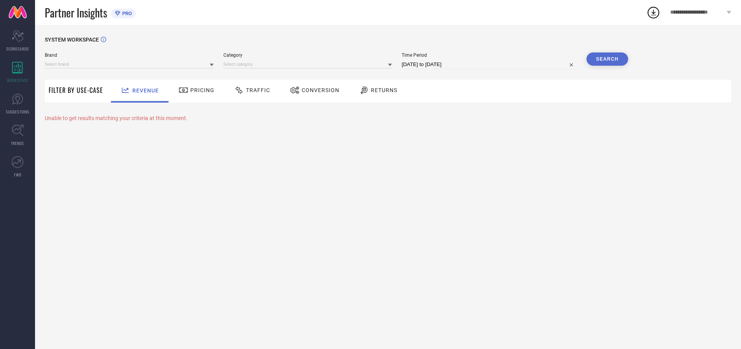
type input "ARROW"
type input "All"
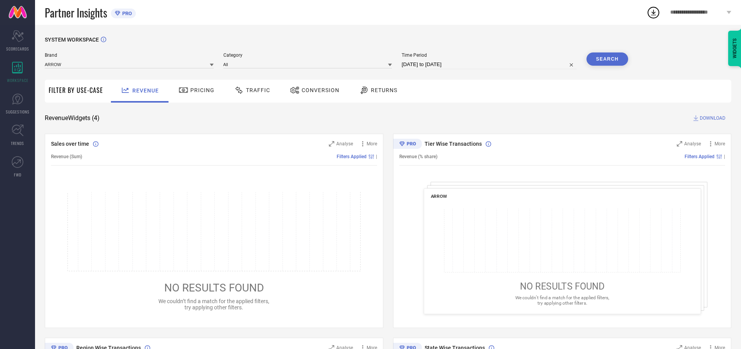
click at [250, 90] on span "Traffic" at bounding box center [258, 90] width 24 height 6
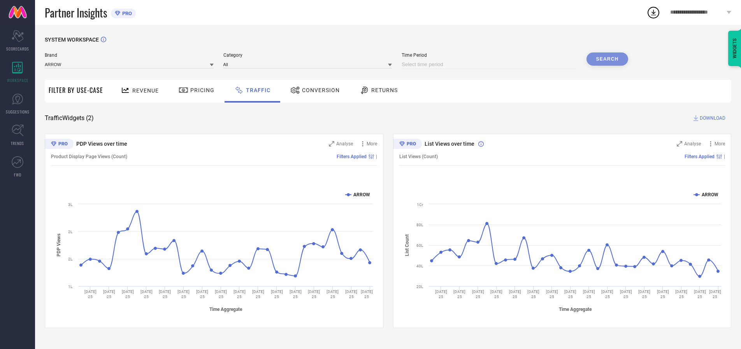
click at [490, 65] on input at bounding box center [488, 64] width 175 height 9
select select "7"
select select "2025"
select select "8"
select select "2025"
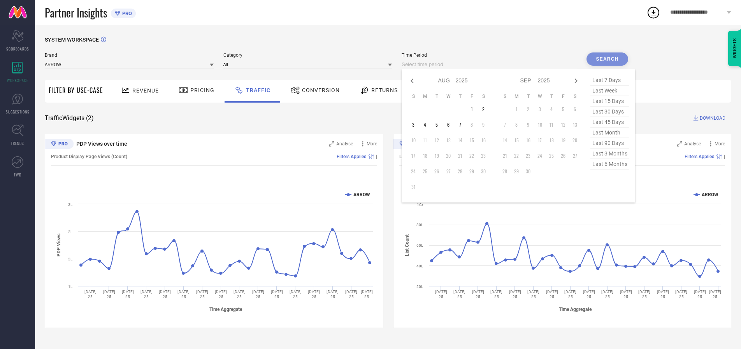
click at [451, 125] on td "6" at bounding box center [448, 125] width 12 height 12
type input "06-08-2025 to 06-08-2025"
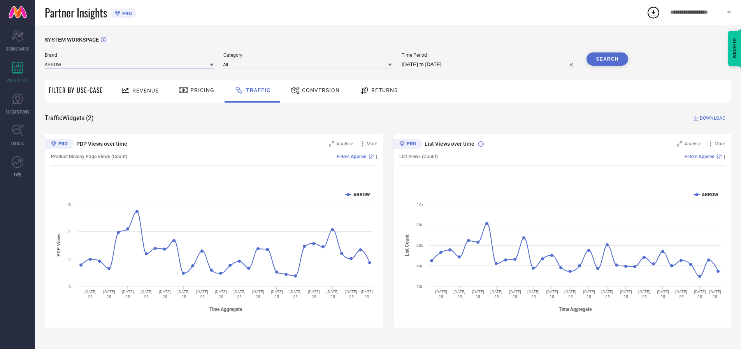
click at [130, 64] on input at bounding box center [129, 64] width 169 height 8
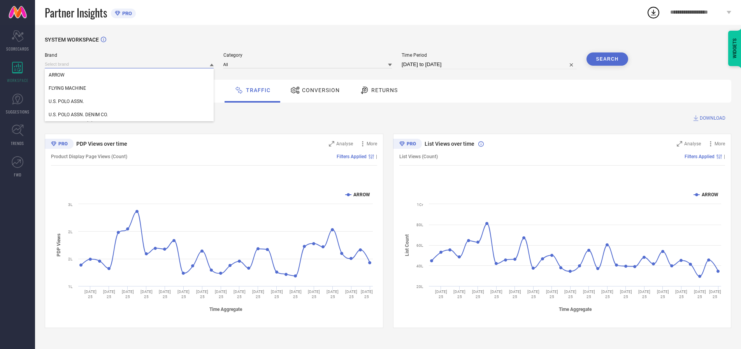
click at [130, 64] on input at bounding box center [129, 64] width 169 height 8
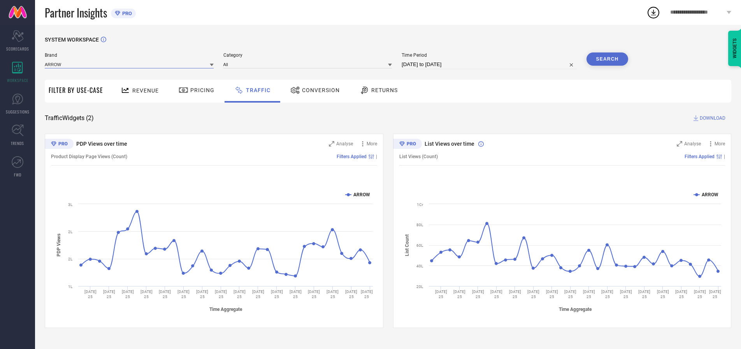
click at [130, 64] on input at bounding box center [129, 64] width 169 height 8
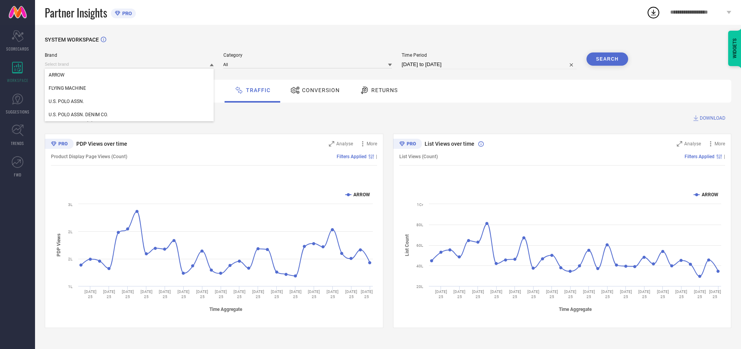
click at [130, 102] on div "U.S. POLO ASSN." at bounding box center [129, 101] width 169 height 13
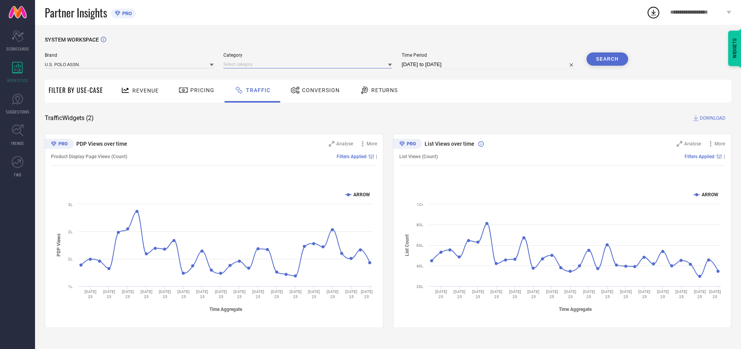
click at [309, 64] on input at bounding box center [307, 64] width 169 height 8
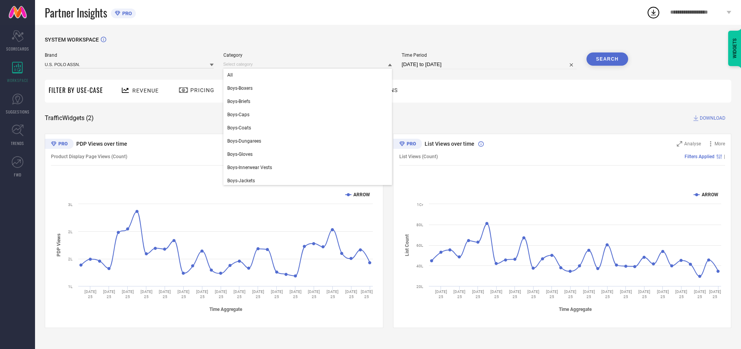
click at [309, 75] on div "All" at bounding box center [307, 74] width 169 height 13
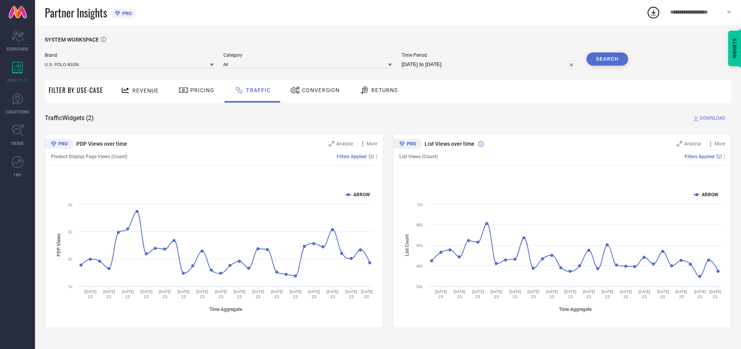
click at [607, 59] on button "Search" at bounding box center [607, 59] width 42 height 13
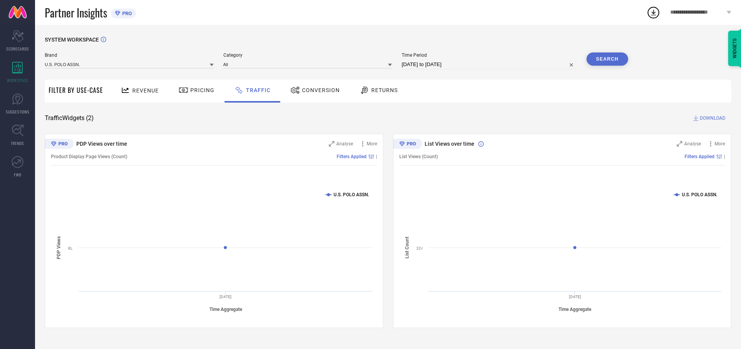
click at [711, 118] on span "DOWNLOAD" at bounding box center [712, 118] width 26 height 8
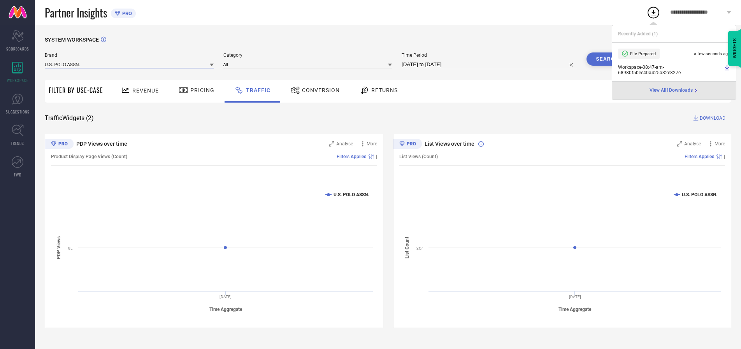
click at [130, 64] on input at bounding box center [129, 64] width 169 height 8
